Goal: Transaction & Acquisition: Purchase product/service

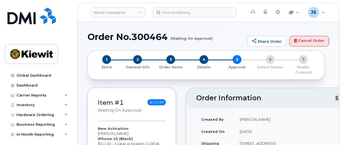
scroll to position [193, 0]
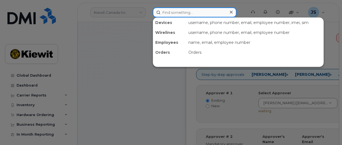
click at [171, 14] on input at bounding box center [195, 12] width 84 height 10
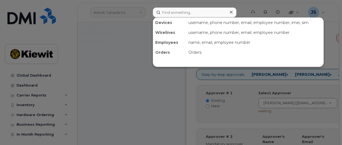
click at [41, 118] on div at bounding box center [171, 72] width 342 height 145
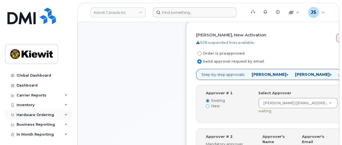
click at [41, 116] on div "Hardware Ordering" at bounding box center [36, 115] width 38 height 4
click at [121, 75] on div "Item #1 Waiting On Approval $110.99 New Activation Hailey Fehr iPhone 15 (Black…" at bounding box center [132, 63] width 88 height 337
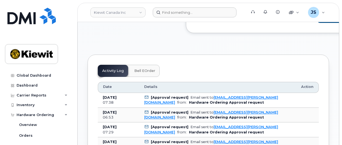
scroll to position [442, 0]
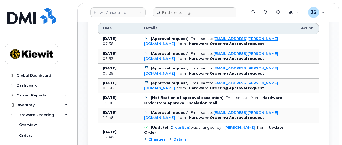
click at [174, 128] on link "OrderItem" at bounding box center [180, 128] width 20 height 4
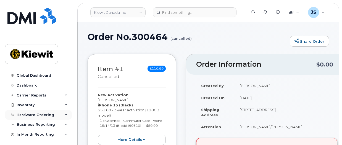
click at [38, 114] on div "Hardware Ordering" at bounding box center [36, 115] width 38 height 4
click at [28, 134] on div "Orders" at bounding box center [26, 135] width 14 height 5
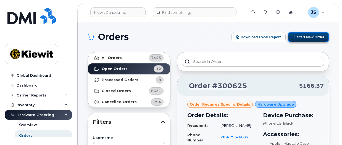
click at [302, 41] on button "Start New Order" at bounding box center [308, 37] width 41 height 10
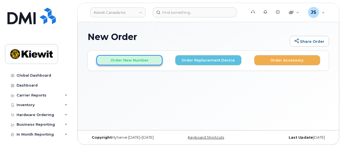
click at [145, 60] on button "Order New Number" at bounding box center [129, 60] width 66 height 10
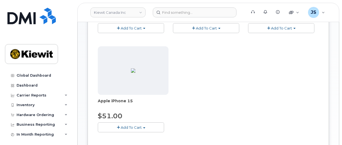
scroll to position [166, 0]
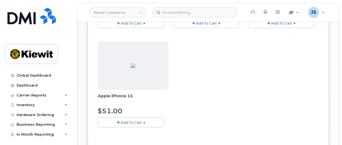
click at [121, 123] on span "Add To Cart" at bounding box center [131, 122] width 21 height 4
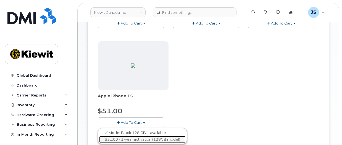
click at [129, 141] on link "$51.00 - 3-year activation (128GB model)" at bounding box center [142, 139] width 86 height 7
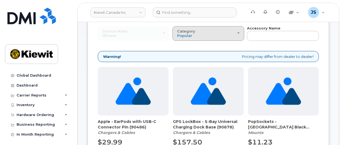
scroll to position [0, 0]
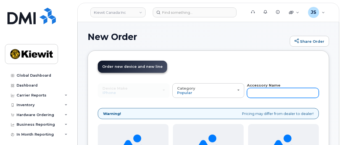
click at [253, 90] on input "text" at bounding box center [283, 93] width 72 height 10
type input "otterbox"
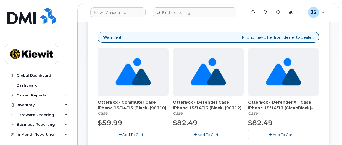
scroll to position [110, 0]
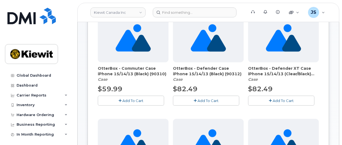
click at [126, 101] on span "Add To Cart" at bounding box center [132, 101] width 21 height 4
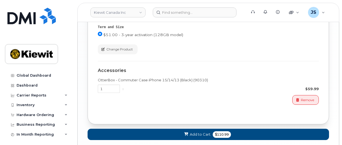
scroll to position [629, 0]
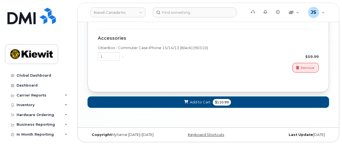
click at [182, 101] on button "Add to Cart $110.99" at bounding box center [208, 102] width 241 height 11
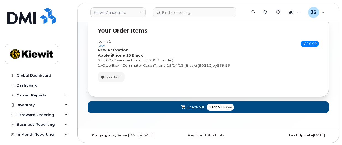
scroll to position [344, 0]
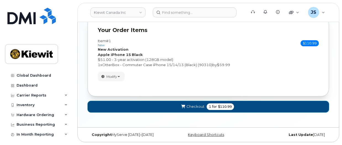
click at [182, 103] on button "Checkout 1 for $110.99" at bounding box center [208, 106] width 241 height 11
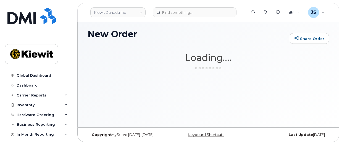
scroll to position [3, 0]
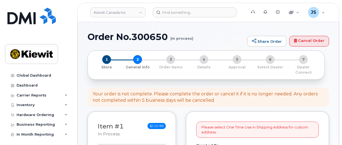
select select
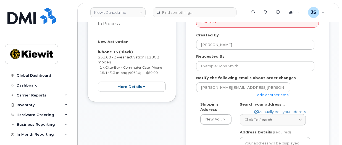
scroll to position [83, 0]
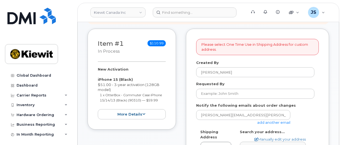
click at [260, 120] on link "add another email" at bounding box center [273, 122] width 33 height 4
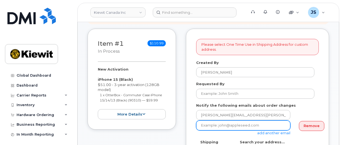
click at [248, 121] on input "email" at bounding box center [243, 126] width 94 height 10
type input "[PERSON_NAME][EMAIL_ADDRESS][PERSON_NAME][PERSON_NAME][DOMAIN_NAME]"
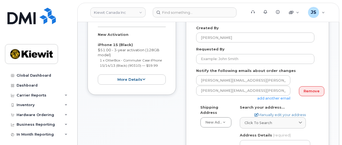
scroll to position [166, 0]
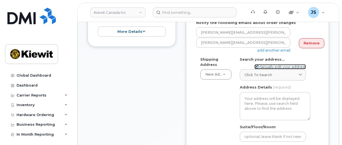
click at [268, 64] on link "Manually edit your address" at bounding box center [279, 66] width 51 height 5
select select
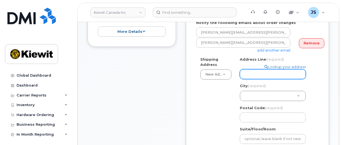
click at [246, 70] on input "Address Line (required)" at bounding box center [273, 74] width 66 height 10
click at [251, 71] on input "Address Line (required)" at bounding box center [273, 74] width 66 height 10
paste input "12250 33 St NE"
type input "12250 33 St NE"
select select
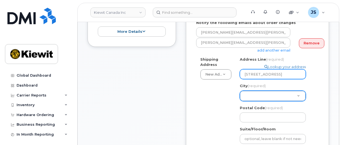
type input "12250 33 St NE"
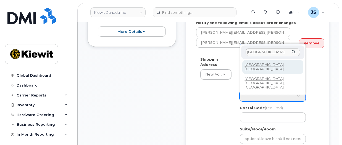
type input "edmonton"
select select
type input "182"
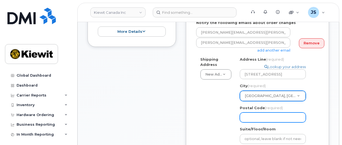
click at [248, 113] on input "Postal Code (required)" at bounding box center [273, 118] width 66 height 10
click at [249, 113] on input "Postal Code (required)" at bounding box center [273, 118] width 66 height 10
paste input "T6S 1H6"
select select
type input "T6S 1H6"
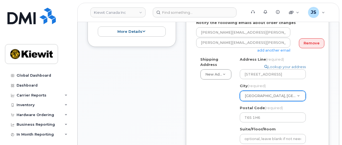
click at [219, 134] on div "Shipping Address New Address New Address Beaver Marine Limited Cahill-Ganotec, …" at bounding box center [255, 124] width 118 height 134
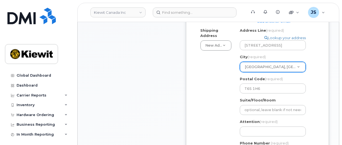
scroll to position [221, 0]
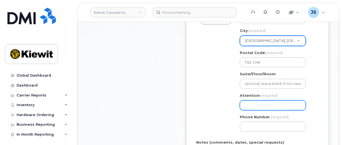
click at [251, 102] on input "Attention (required)" at bounding box center [273, 105] width 66 height 10
paste input "Madison.Korbut"
type input "Madison.Korbut"
click at [251, 102] on input "Madison.Korbut" at bounding box center [273, 105] width 66 height 10
click at [260, 101] on input "Madison.Korbut" at bounding box center [273, 105] width 66 height 10
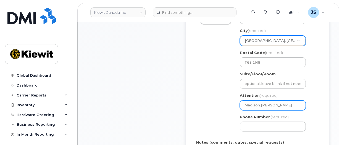
select select
type input "MadisonKorbut"
select select
type input "Madison Korbut"
click at [279, 103] on input "Madison Korbut" at bounding box center [273, 105] width 66 height 10
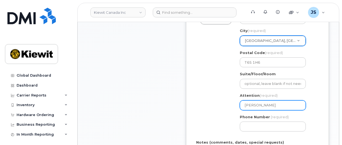
select select
type input "Madison Korbut/"
click at [282, 100] on input "Madison Korbut/" at bounding box center [273, 105] width 66 height 10
paste input "[PERSON_NAME]"
select select
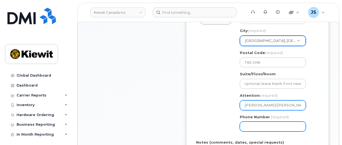
type input "[PERSON_NAME]/[PERSON_NAME]"
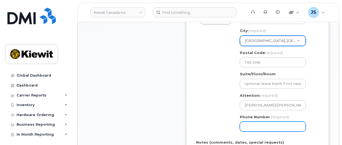
click at [251, 122] on input "Phone Number" at bounding box center [273, 127] width 66 height 10
type input "877772770"
select select
type input "8777727707"
select select
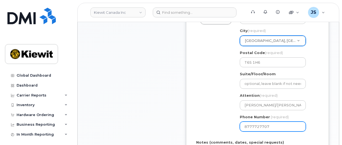
type input "8777727706"
select select
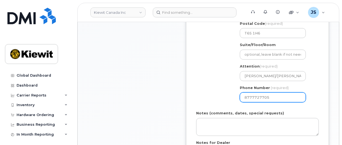
scroll to position [276, 0]
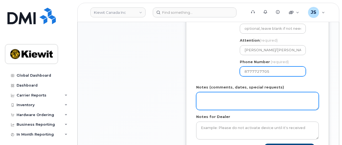
type input "8777727705"
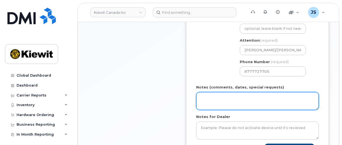
click at [211, 96] on textarea "Notes (comments, dates, special requests)" at bounding box center [257, 101] width 123 height 18
type textarea "Please ship ASAP"
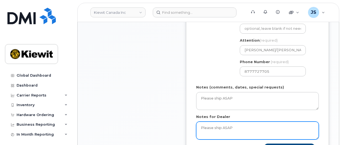
type textarea "Please ship ASAP"
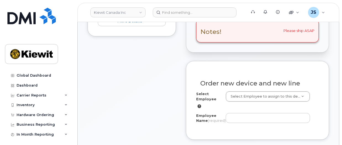
scroll to position [221, 0]
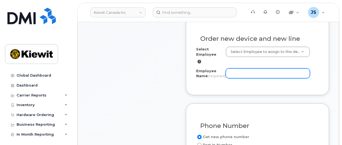
click at [236, 71] on input "Employee Name (required)" at bounding box center [268, 73] width 84 height 10
paste input "[PERSON_NAME]"
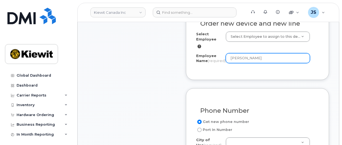
scroll to position [248, 0]
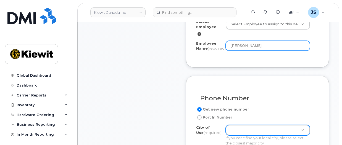
type input "[PERSON_NAME]"
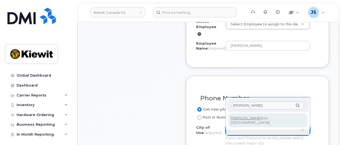
type input "edmon"
type input "182"
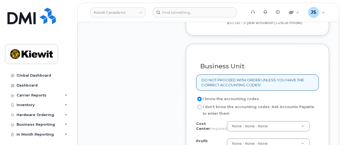
scroll to position [469, 0]
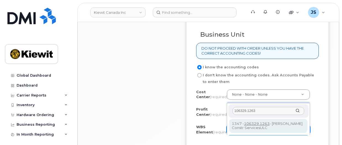
type input "106329.1263"
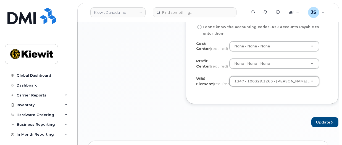
scroll to position [525, 0]
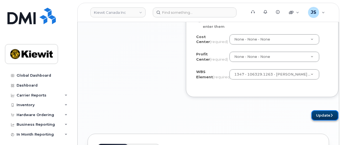
click at [311, 121] on button "Update" at bounding box center [324, 115] width 27 height 10
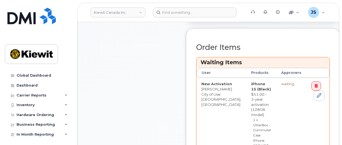
scroll to position [304, 0]
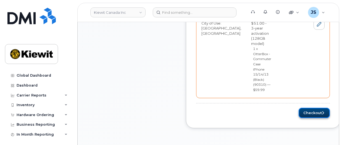
click at [303, 108] on button "Checkout" at bounding box center [313, 113] width 31 height 10
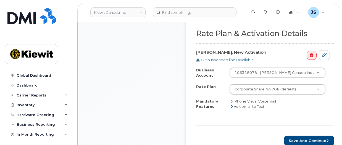
scroll to position [331, 0]
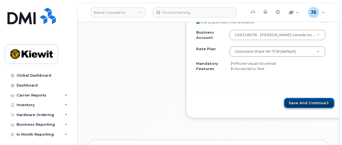
click at [284, 100] on button "Save and Continue" at bounding box center [309, 103] width 50 height 10
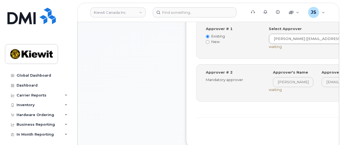
scroll to position [304, 0]
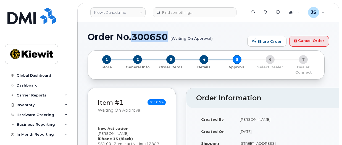
drag, startPoint x: 168, startPoint y: 36, endPoint x: 135, endPoint y: 38, distance: 33.4
click at [135, 38] on h1 "Order No.300650 (Waiting On Approval)" at bounding box center [166, 37] width 157 height 10
copy h1 "300650"
